Goal: Transaction & Acquisition: Purchase product/service

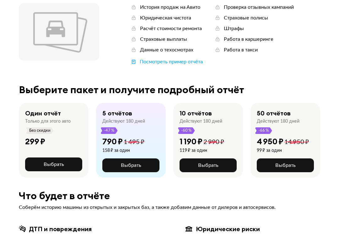
scroll to position [75, 0]
click at [215, 167] on span "Выбрать" at bounding box center [208, 165] width 20 height 5
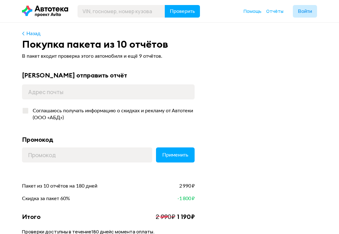
scroll to position [9, 0]
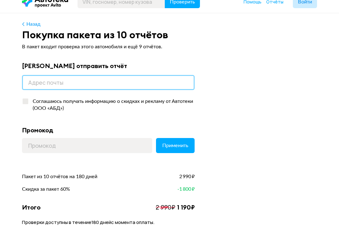
click at [158, 78] on input "email" at bounding box center [108, 82] width 173 height 15
type input "[EMAIL_ADDRESS][DOMAIN_NAME]"
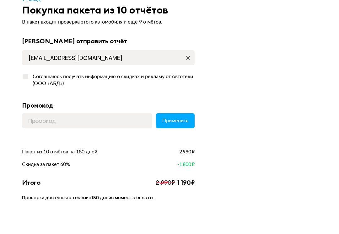
scroll to position [34, 0]
click at [304, 90] on div "В пакет входит проверка этого автомобиля и ещё 9 отчётов. Куда отправить отчёт …" at bounding box center [169, 128] width 295 height 221
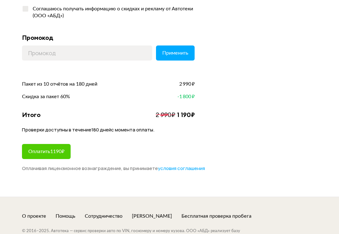
scroll to position [96, 0]
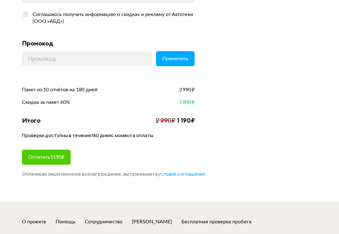
click at [45, 161] on button "Оплатить 1190 ₽" at bounding box center [46, 157] width 49 height 15
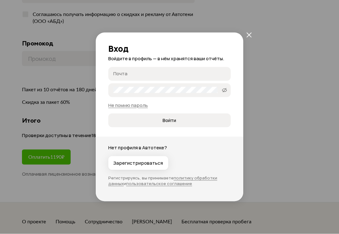
scroll to position [0, 0]
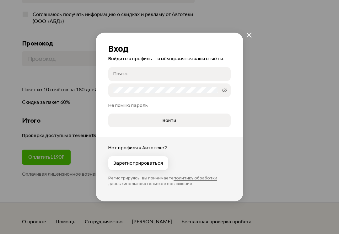
click at [146, 164] on span "Зарегистрироваться" at bounding box center [138, 163] width 50 height 6
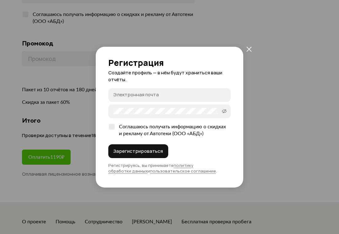
click at [194, 95] on input "Электронная почта" at bounding box center [170, 95] width 114 height 6
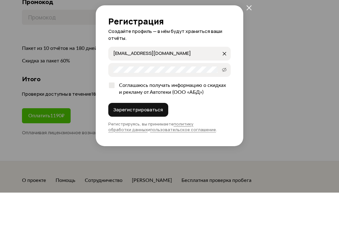
type input "[EMAIL_ADDRESS][DOMAIN_NAME]"
click at [145, 152] on div "Зарегистрироваться Регистрируясь, вы принимаете политику обработки данных и пол…" at bounding box center [169, 158] width 122 height 29
click at [143, 152] on div "Зарегистрироваться Регистрируясь, вы принимаете политику обработки данных и пол…" at bounding box center [169, 158] width 122 height 29
click at [114, 126] on label "Соглашаюсь получать информацию о скидках и рекламу от Автотеки (ООО «АБД»)" at bounding box center [169, 130] width 122 height 19
click at [112, 126] on input "Соглашаюсь получать информацию о скидках и рекламу от Автотеки (ООО «АБД»)" at bounding box center [110, 125] width 4 height 4
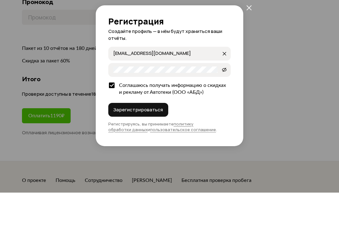
click at [114, 127] on label "Соглашаюсь получать информацию о скидках и рекламу от Автотеки (ООО «АБД»)" at bounding box center [169, 130] width 122 height 19
click at [112, 127] on input "Соглашаюсь получать информацию о скидках и рекламу от Автотеки (ООО «АБД»)" at bounding box center [110, 125] width 4 height 4
checkbox input "false"
click at [134, 148] on button "Зарегистрироваться" at bounding box center [138, 151] width 60 height 14
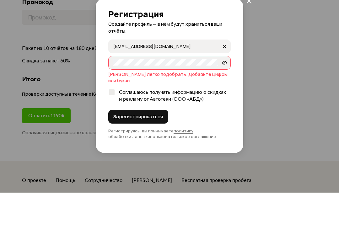
click at [185, 113] on div "[PERSON_NAME] легко подобрать. Добавьте цифры или буквы" at bounding box center [169, 119] width 122 height 13
click at [168, 113] on div "[PERSON_NAME] легко подобрать. Добавьте цифры или буквы" at bounding box center [169, 119] width 122 height 13
click at [177, 113] on div "[PERSON_NAME] легко подобрать. Добавьте цифры или буквы" at bounding box center [169, 119] width 122 height 13
click at [169, 104] on label "L1feisgreat" at bounding box center [169, 104] width 122 height 14
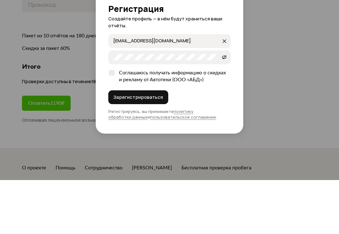
click at [221, 106] on span at bounding box center [224, 111] width 10 height 10
click at [290, 83] on div "Регистрация Создайте профиль — в нём будут храниться ваши отчёты. [EMAIL_ADDRES…" at bounding box center [169, 117] width 339 height 234
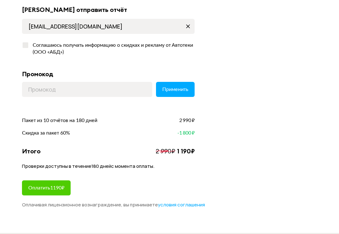
scroll to position [77, 0]
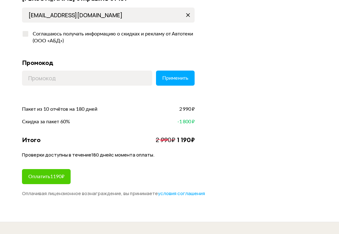
click at [40, 175] on span "Оплатить 1190 ₽" at bounding box center [46, 176] width 36 height 5
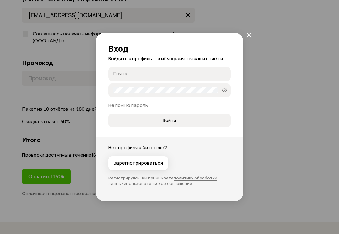
click at [123, 164] on span "Зарегистрироваться" at bounding box center [138, 163] width 50 height 6
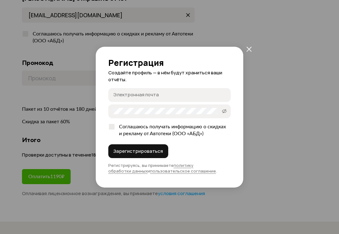
click at [122, 93] on input "Электронная почта" at bounding box center [170, 95] width 114 height 6
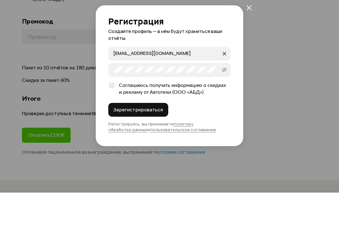
type input "[EMAIL_ADDRESS][DOMAIN_NAME]"
click at [125, 148] on button "Зарегистрироваться" at bounding box center [138, 151] width 60 height 14
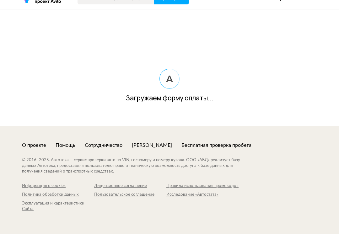
scroll to position [13, 0]
